Goal: Task Accomplishment & Management: Use online tool/utility

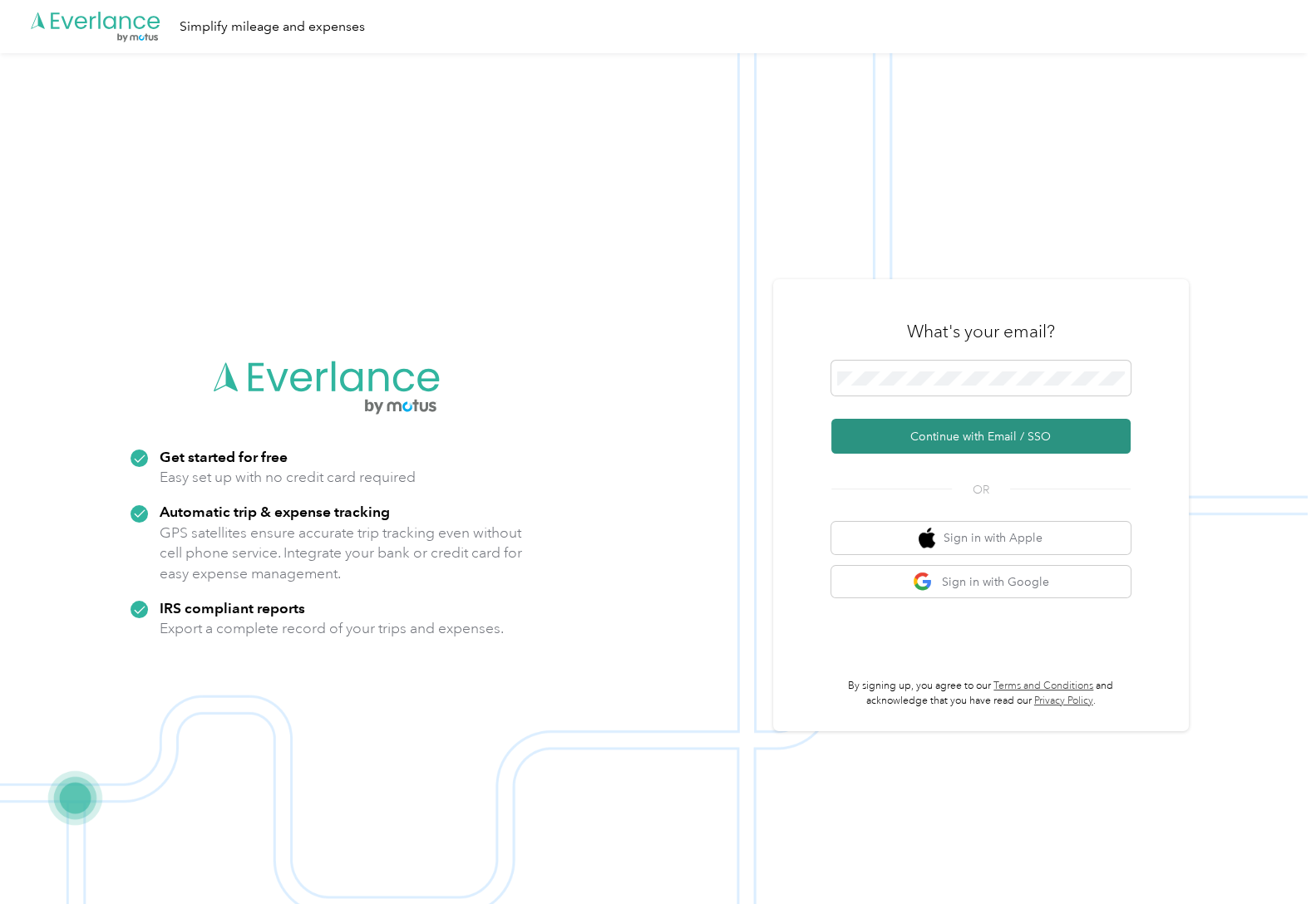
click at [936, 442] on button "Continue with Email / SSO" at bounding box center [981, 436] width 299 height 35
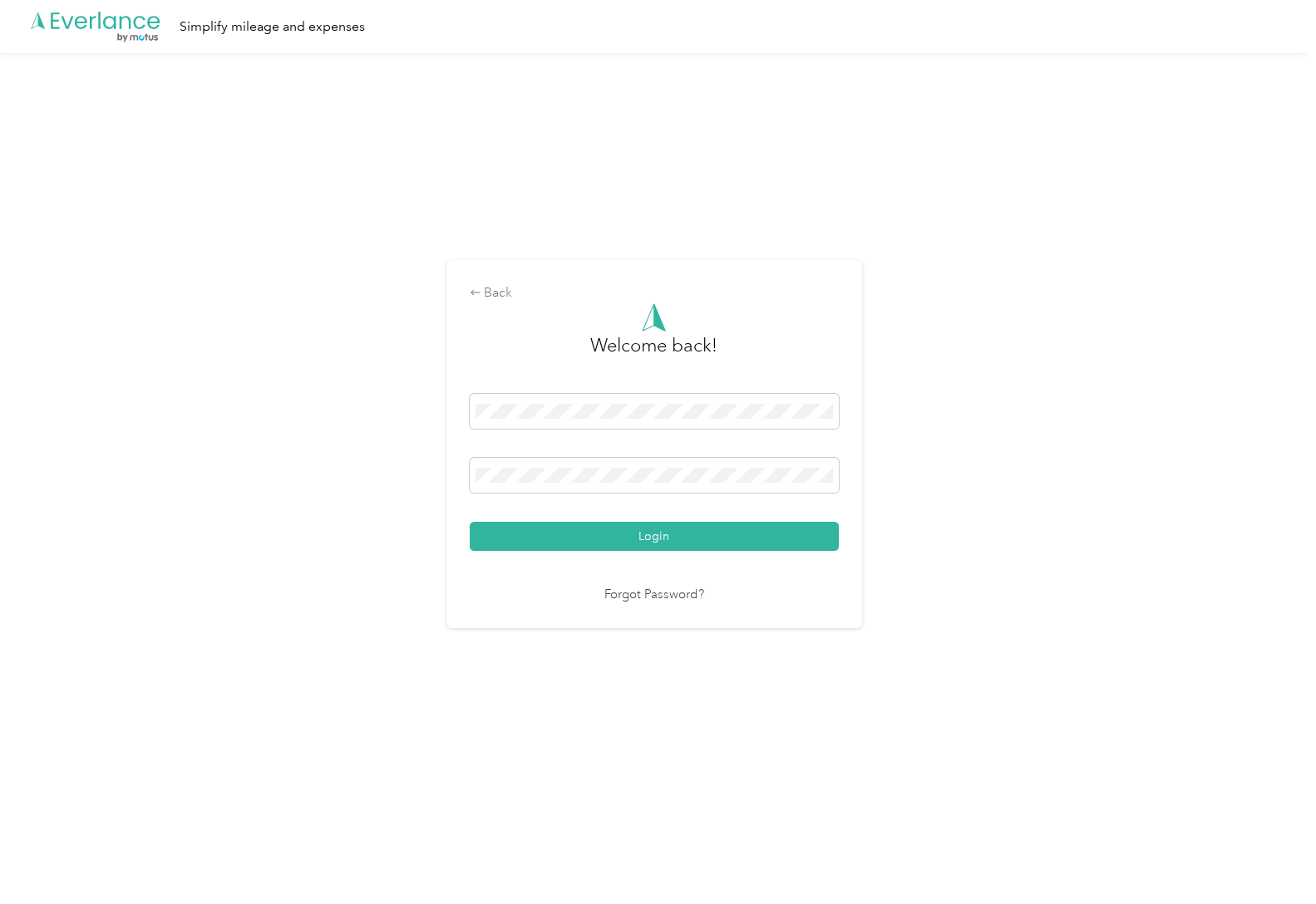
click at [470, 522] on button "Login" at bounding box center [654, 536] width 369 height 30
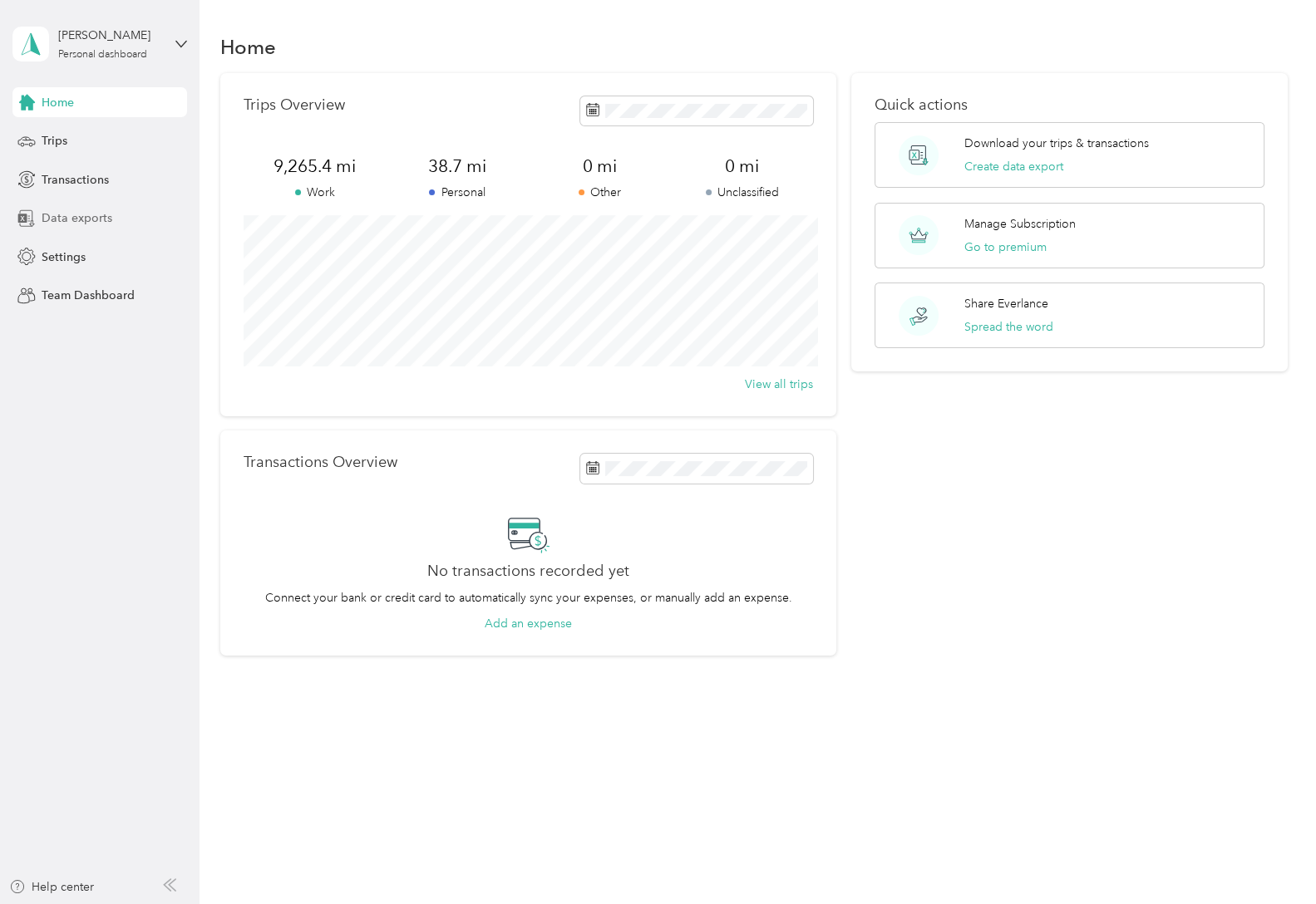
click at [74, 217] on span "Data exports" at bounding box center [77, 218] width 71 height 17
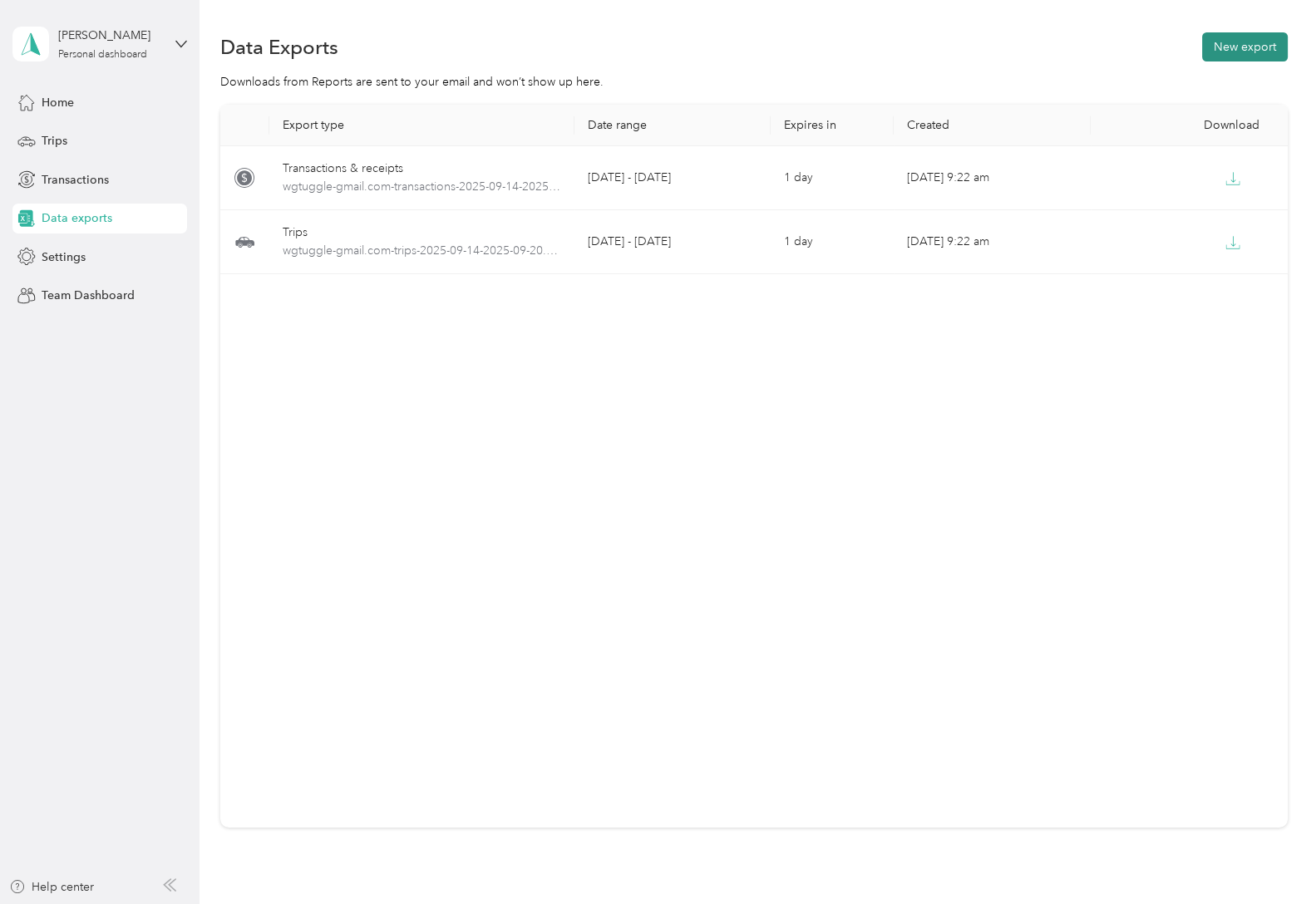
click at [1261, 48] on button "New export" at bounding box center [1244, 47] width 86 height 30
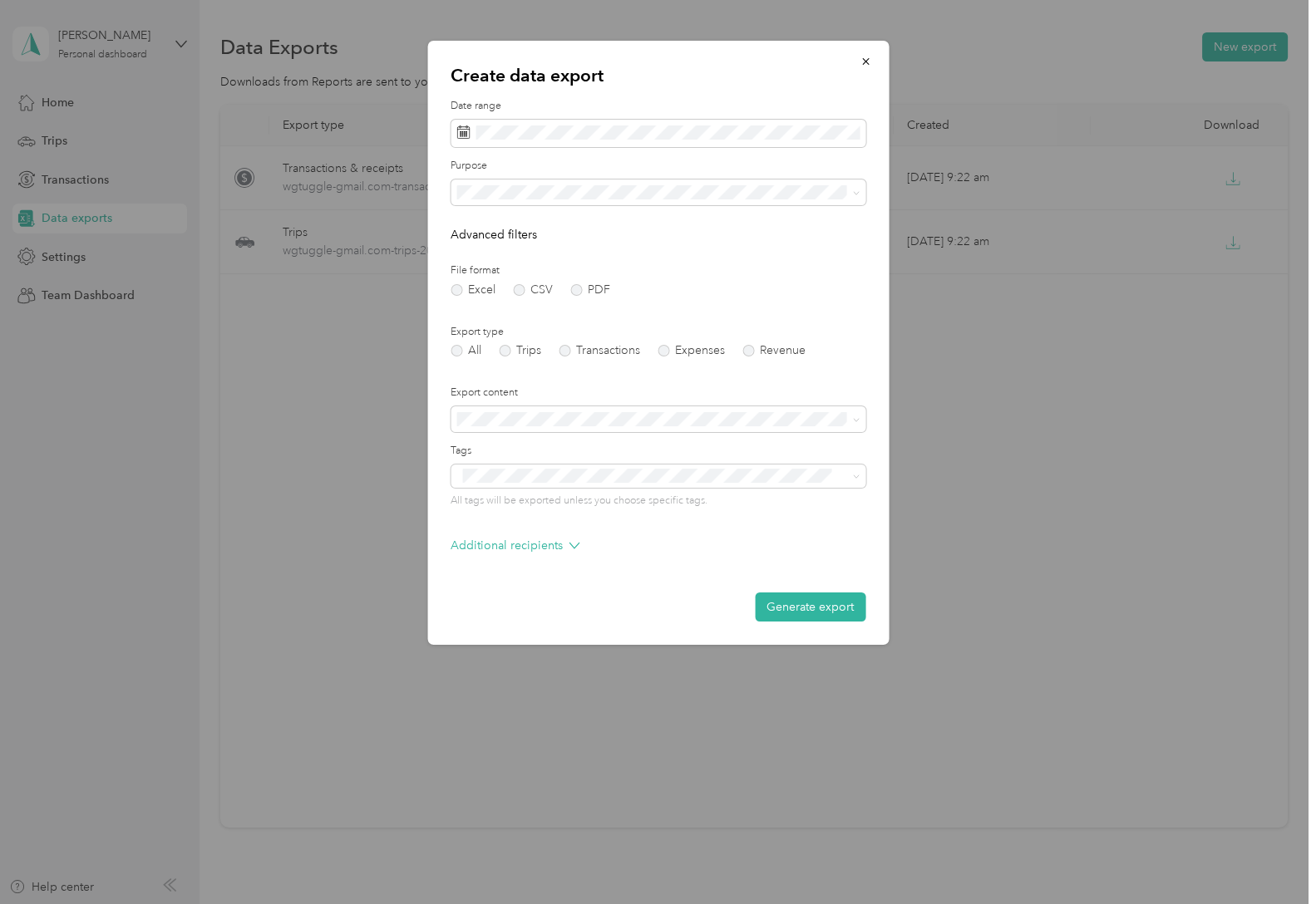
click at [636, 117] on div "Date range" at bounding box center [657, 123] width 415 height 49
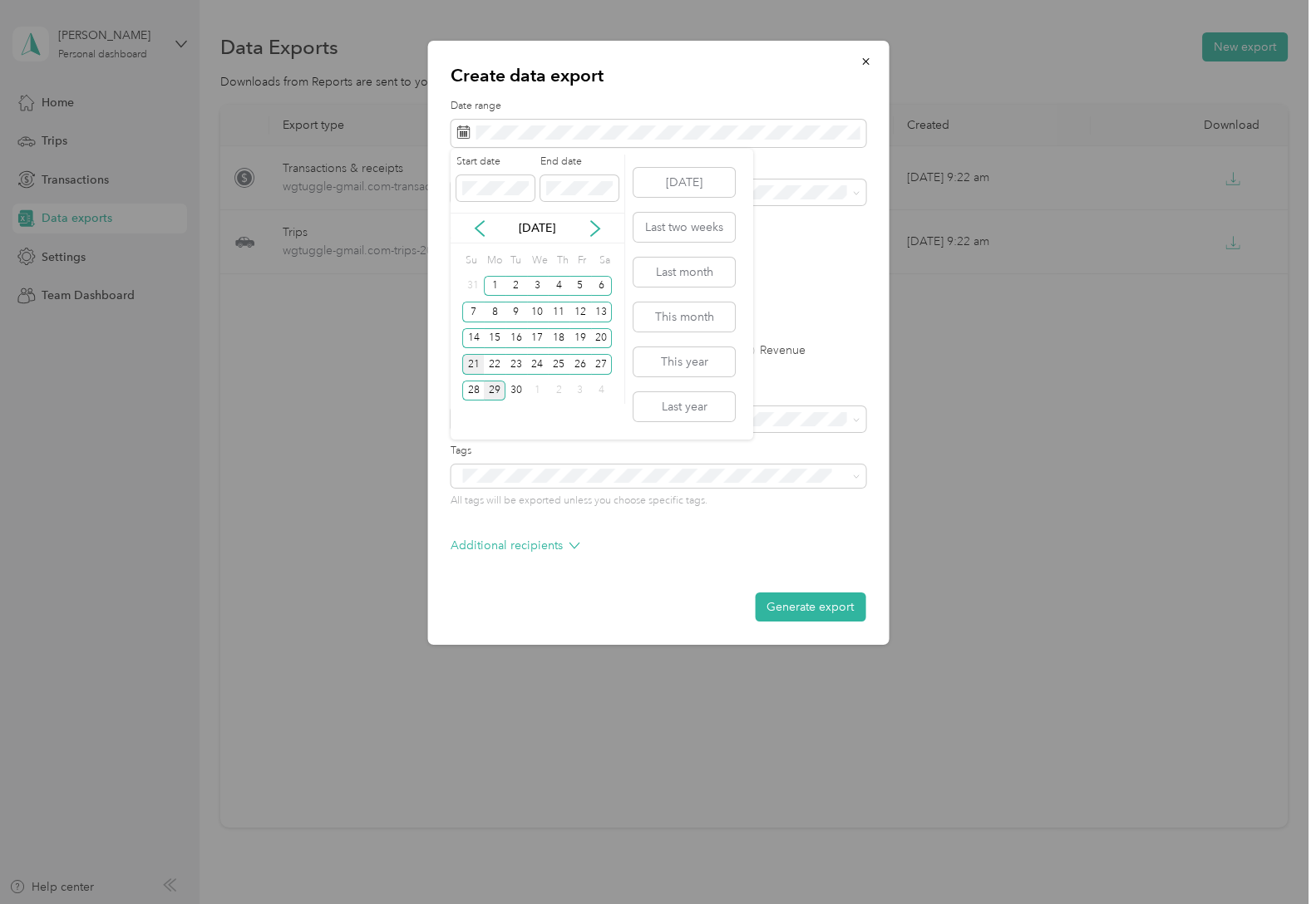
click at [476, 365] on div "21" at bounding box center [473, 364] width 22 height 21
click at [599, 361] on div "27" at bounding box center [602, 364] width 22 height 21
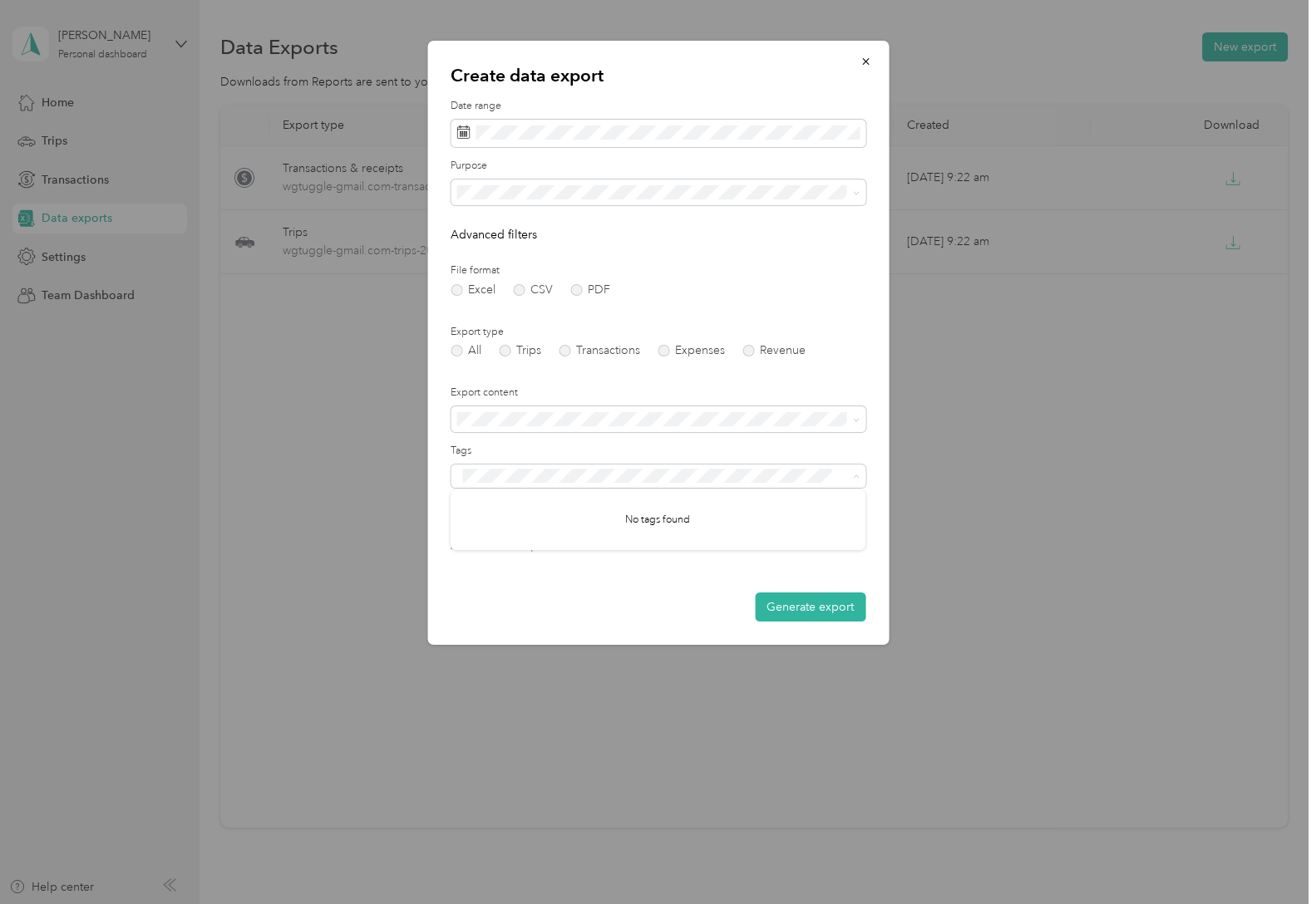
click at [503, 586] on form "Date range Purpose Advanced filters File format Excel CSV PDF Export type All T…" at bounding box center [657, 360] width 415 height 523
click at [490, 549] on p "Additional recipients" at bounding box center [514, 545] width 129 height 17
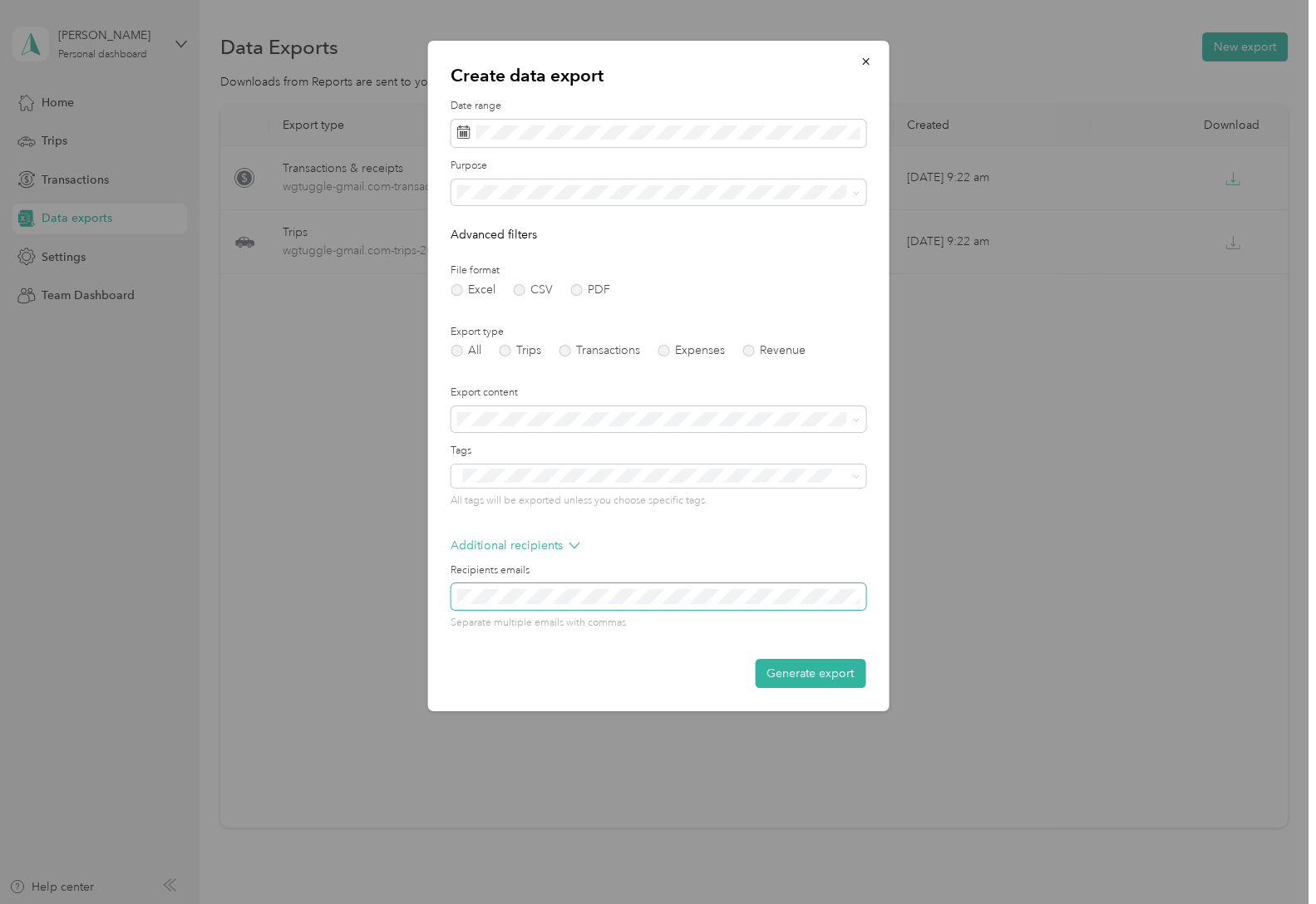
click at [490, 586] on span at bounding box center [657, 597] width 415 height 27
click at [807, 668] on button "Generate export" at bounding box center [810, 673] width 111 height 30
